Goal: Find specific fact: Find contact information

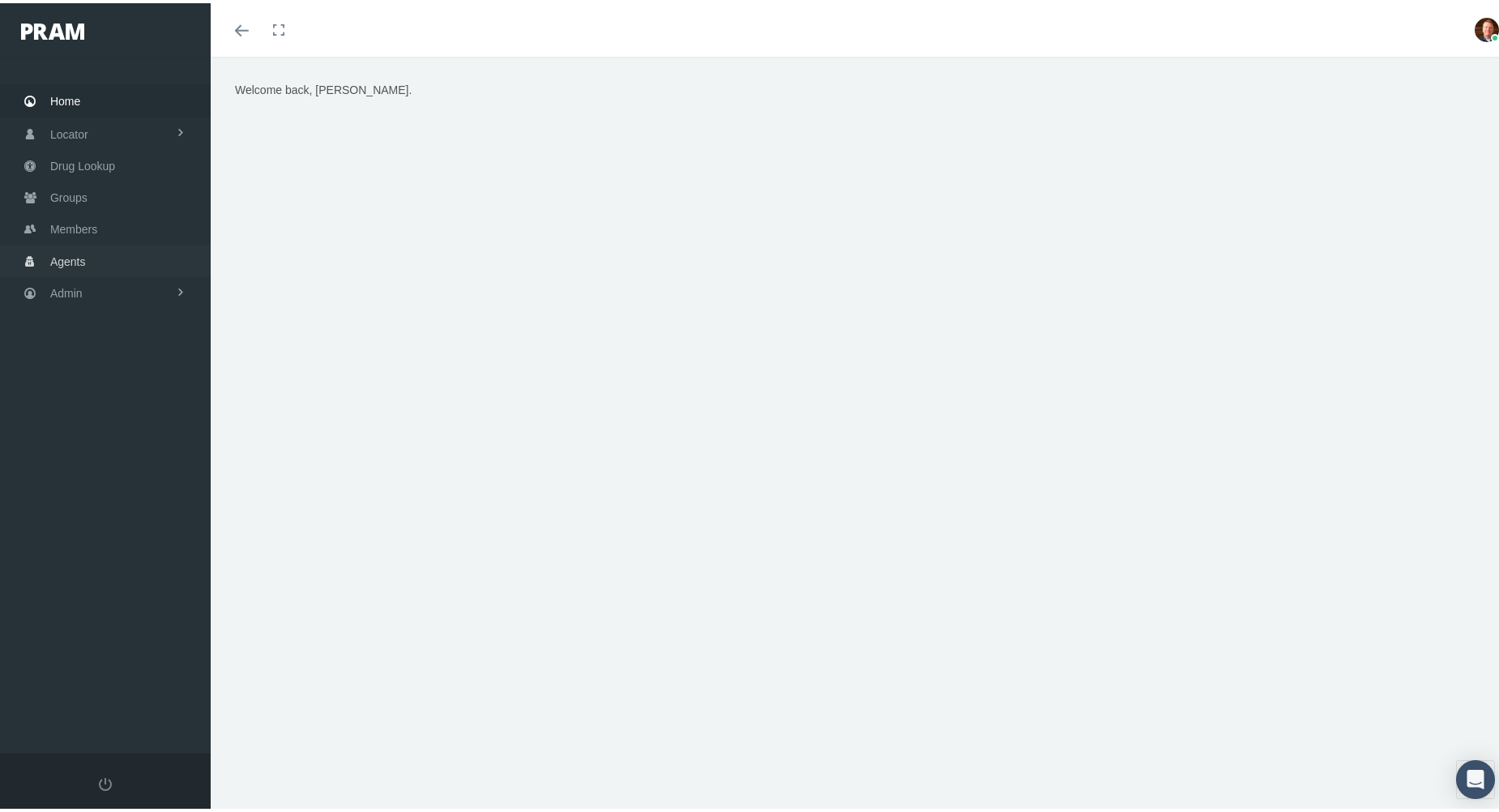
click at [103, 255] on link "Agents" at bounding box center [105, 258] width 211 height 32
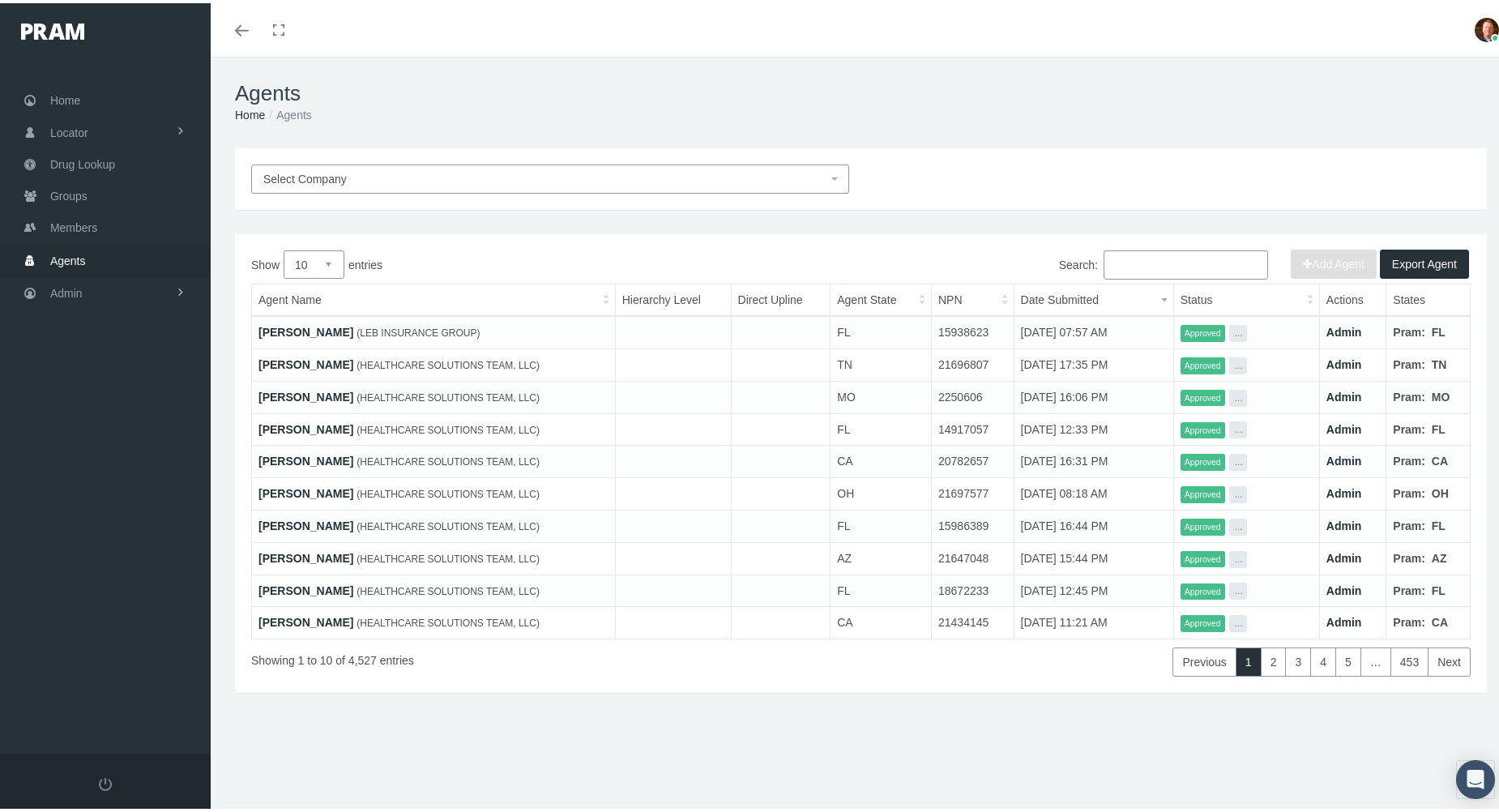
click at [1153, 262] on input "Search:" at bounding box center [1186, 262] width 165 height 29
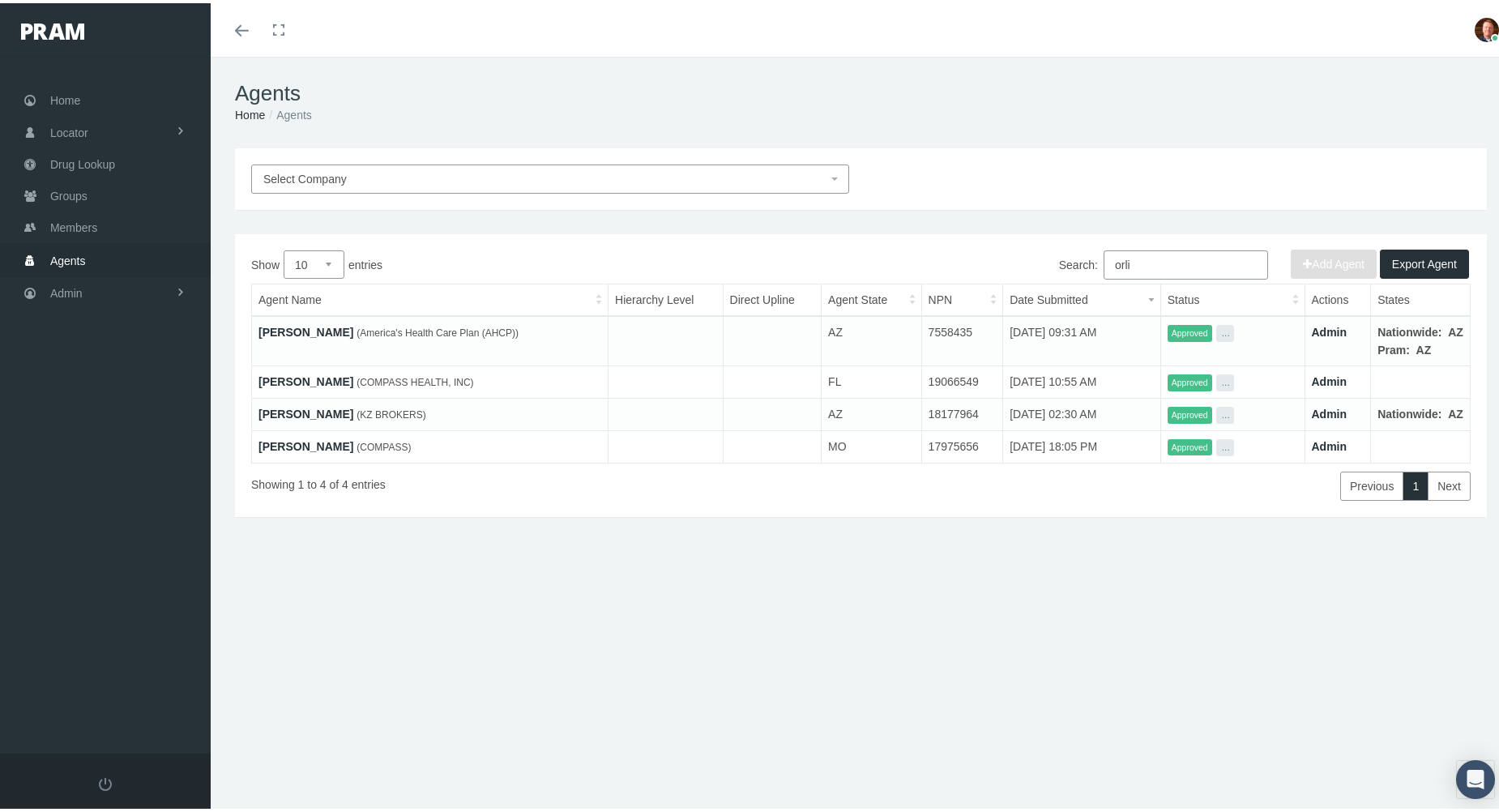
type input "orli"
click at [332, 326] on link "[PERSON_NAME]" at bounding box center [306, 329] width 95 height 13
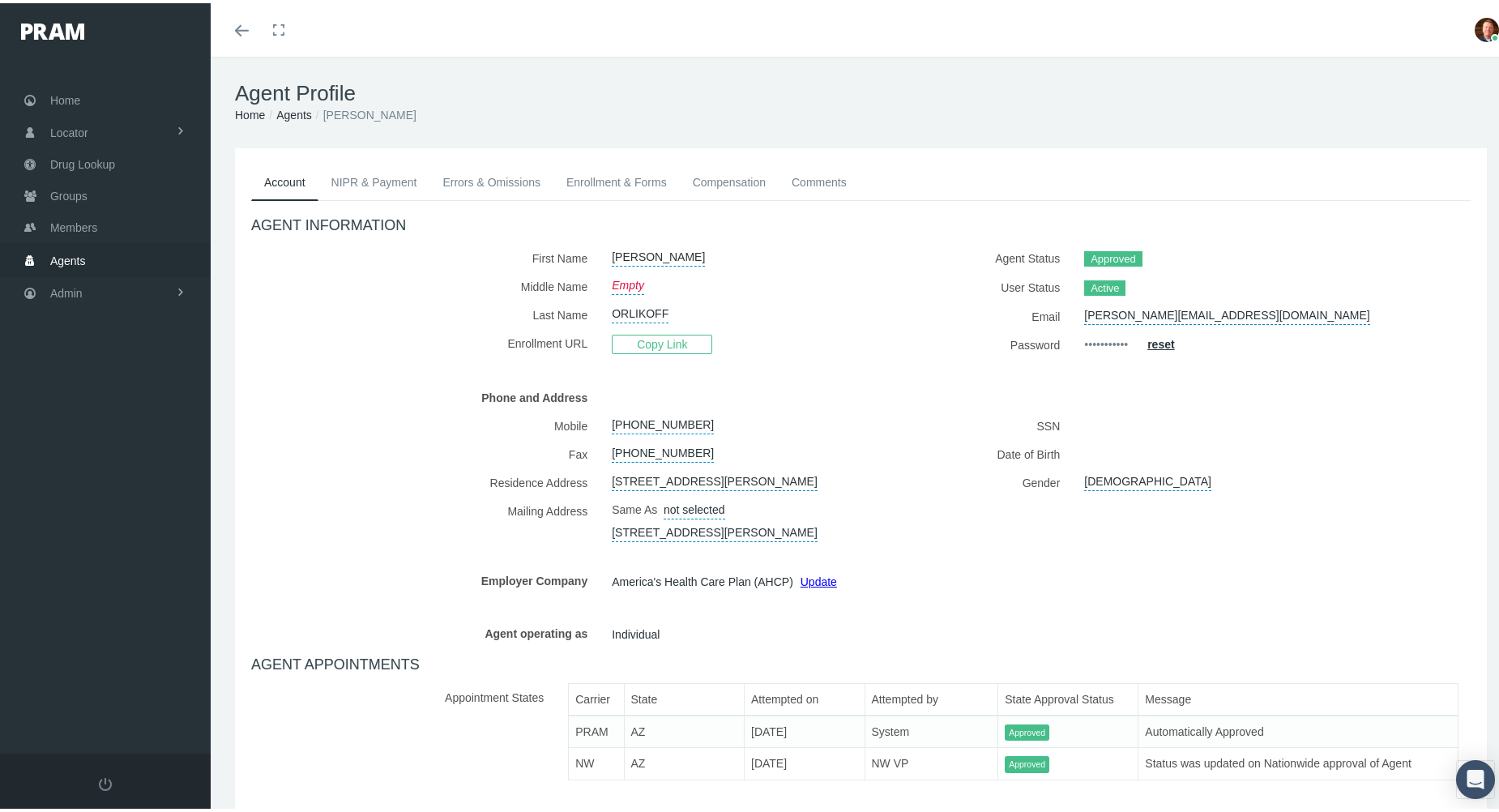
click at [686, 483] on link "[STREET_ADDRESS][PERSON_NAME]" at bounding box center [714, 476] width 206 height 23
select select "AZ"
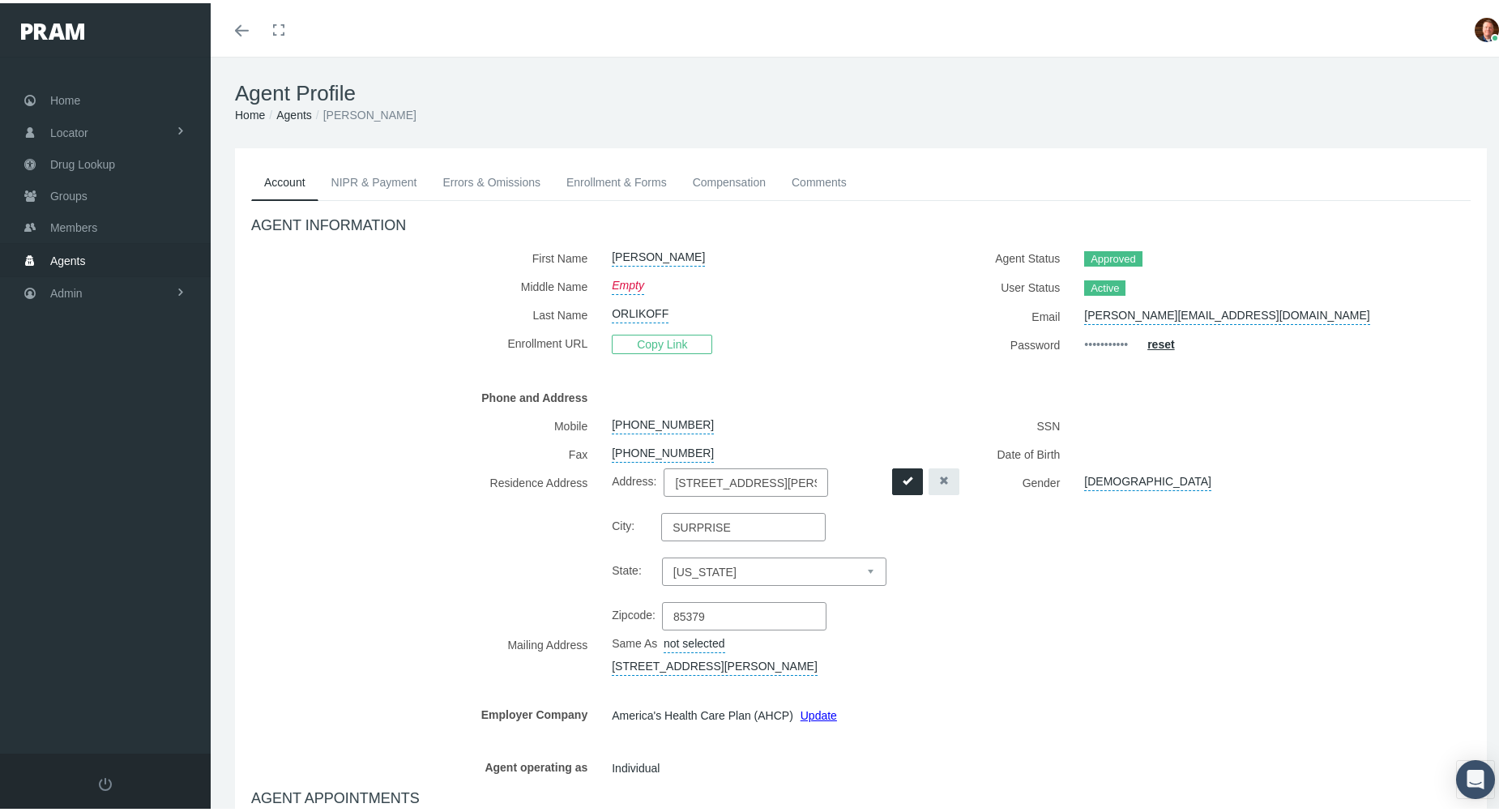
scroll to position [0, 5]
drag, startPoint x: 668, startPoint y: 480, endPoint x: 824, endPoint y: 477, distance: 156.0
click at [824, 477] on div "Address: [STREET_ADDRESS][PERSON_NAME] City: SURPRISE State: Select state [US_S…" at bounding box center [785, 546] width 347 height 162
